Goal: Find specific page/section: Find specific page/section

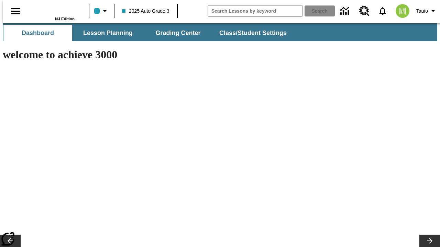
type input "-1"
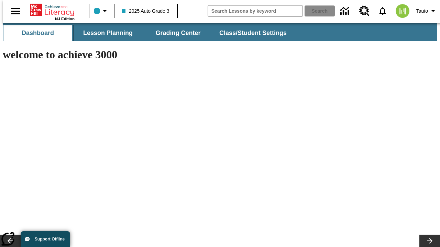
click at [105, 33] on span "Lesson Planning" at bounding box center [107, 33] width 49 height 8
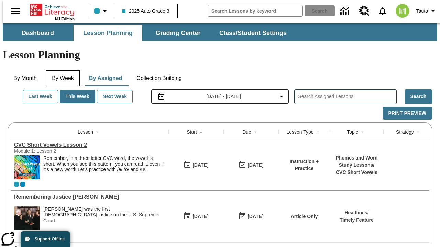
click at [61, 70] on button "By Week" at bounding box center [63, 78] width 34 height 16
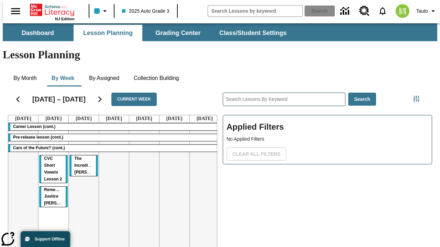
click at [202, 171] on tr "Career Lesson (cont.) Pre-release lesson (cont.) Cars of the Future? (cont.) CV…" at bounding box center [113, 197] width 211 height 148
